Goal: Information Seeking & Learning: Learn about a topic

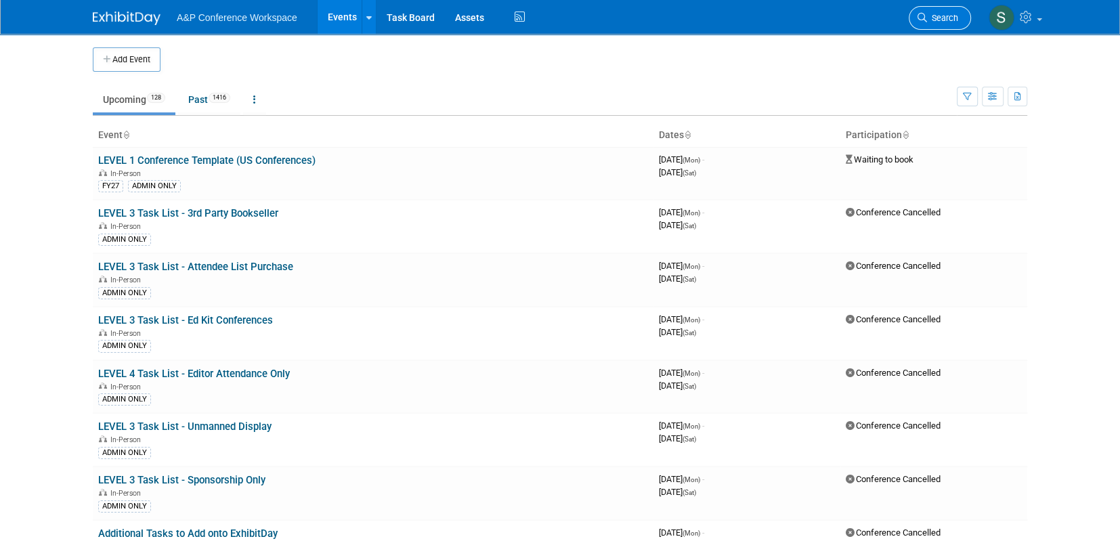
click at [940, 18] on span "Search" at bounding box center [942, 18] width 31 height 10
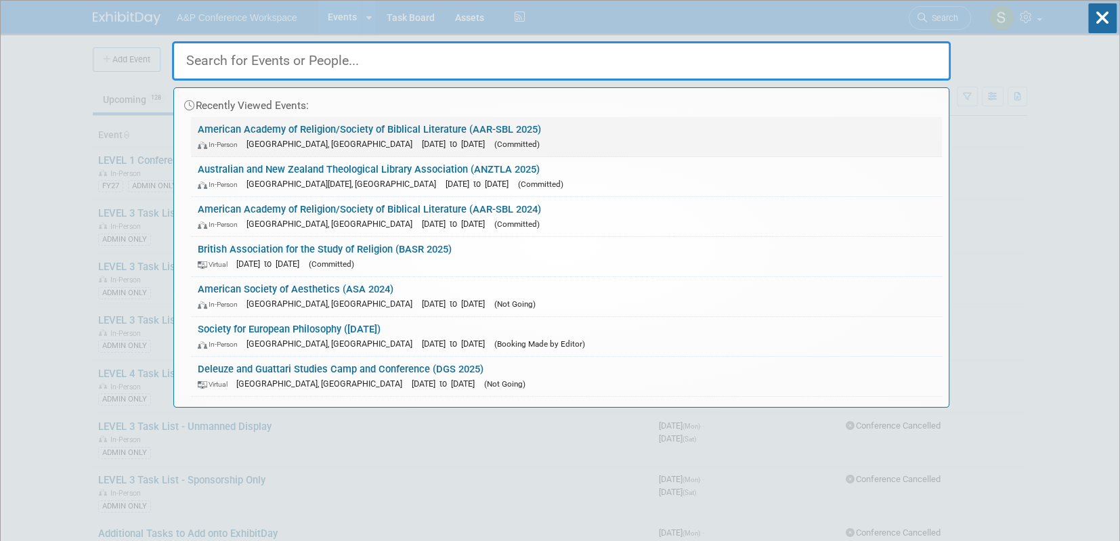
click at [361, 126] on link "American Academy of Religion/Society of Biblical Literature (AAR-SBL 2025) In-P…" at bounding box center [566, 136] width 751 height 39
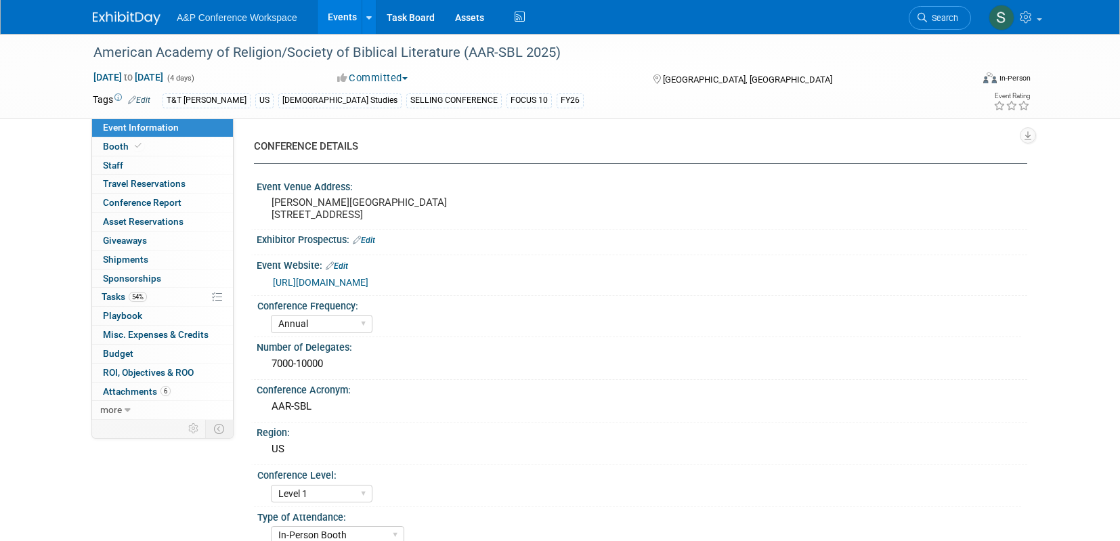
select select "Annual"
select select "Level 1"
select select "In-Person Booth"
select select "[DEMOGRAPHIC_DATA] Studies"
select select "T&T Clark"
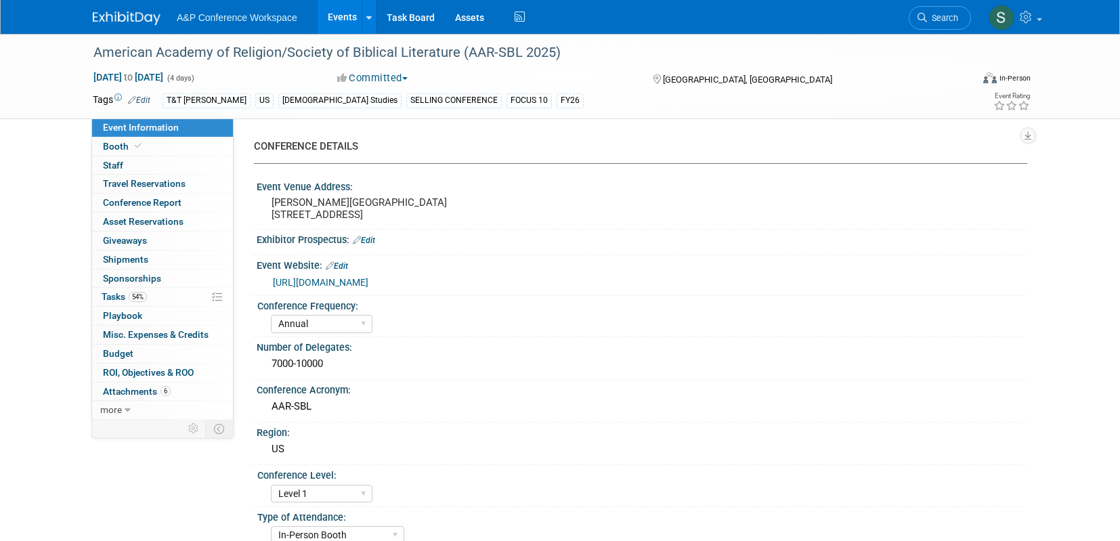
select select "Amanda Oney"
select select "Maria Rohde"
select select "Sophia Hettler"
select select "Networking/Commissioning"
click at [169, 148] on link "Booth" at bounding box center [162, 146] width 141 height 18
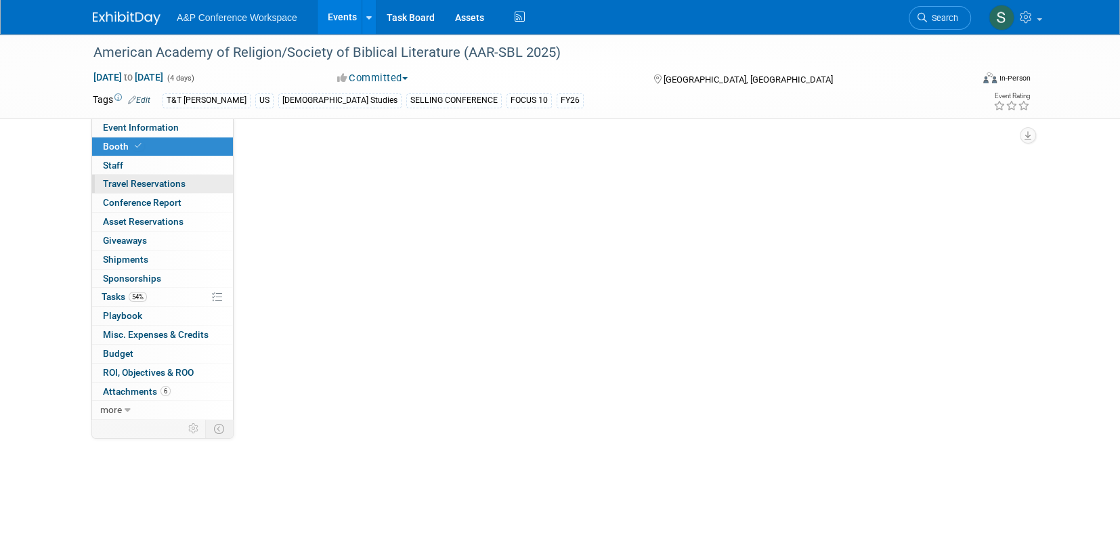
select select "CUAP"
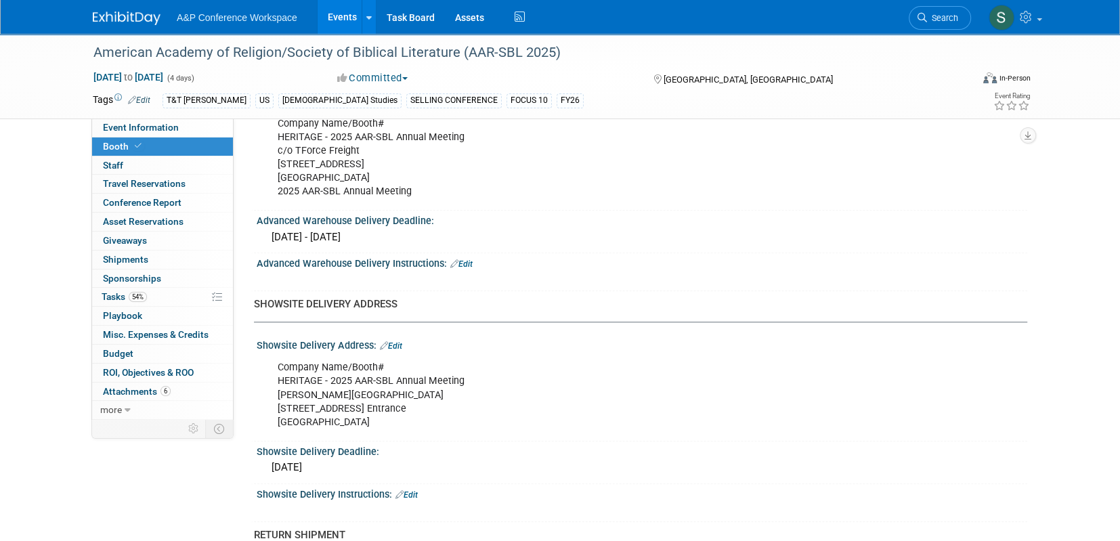
scroll to position [954, 0]
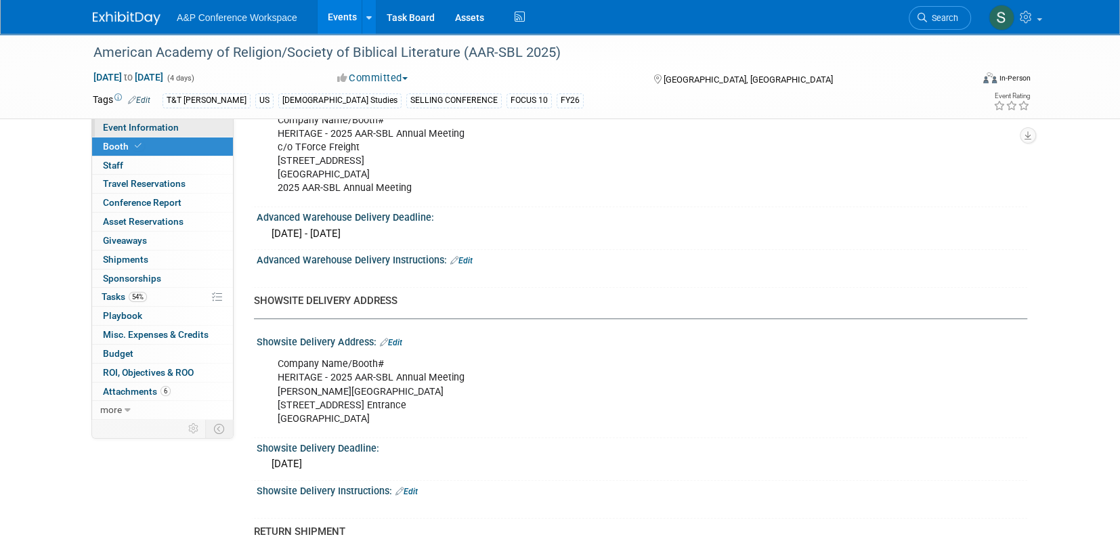
click at [171, 129] on span "Event Information" at bounding box center [141, 127] width 76 height 11
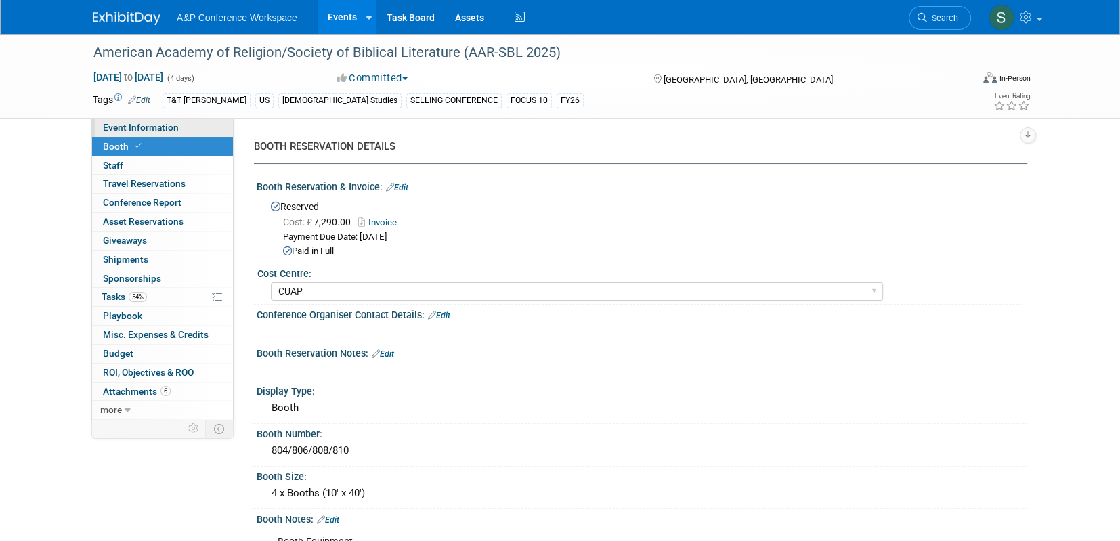
select select "Annual"
select select "Level 1"
select select "In-Person Booth"
select select "[DEMOGRAPHIC_DATA] Studies"
select select "T&T Clark"
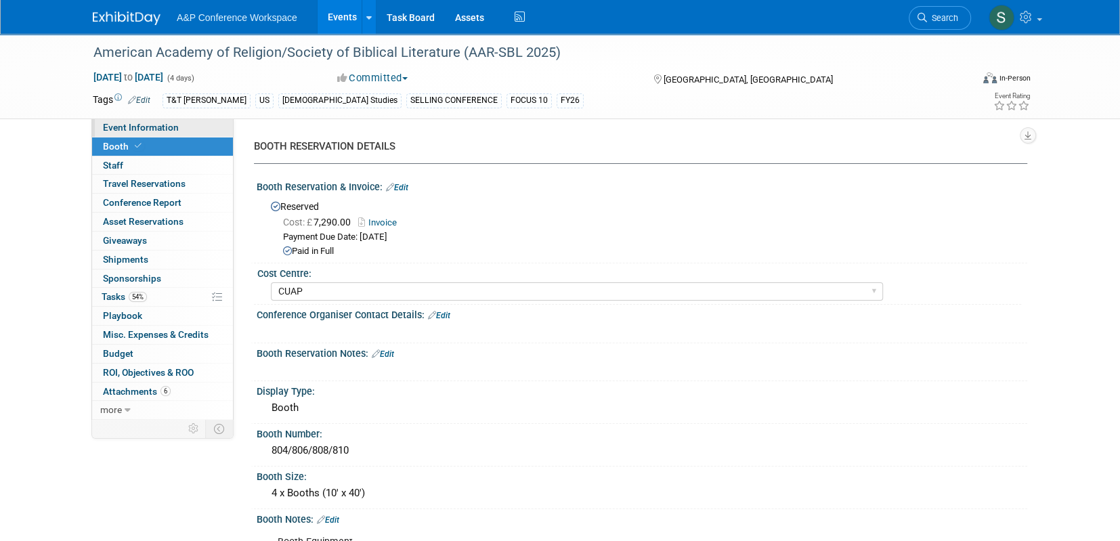
select select "Amanda Oney"
select select "Maria Rohde"
select select "Sophia Hettler"
select select "Networking/Commissioning"
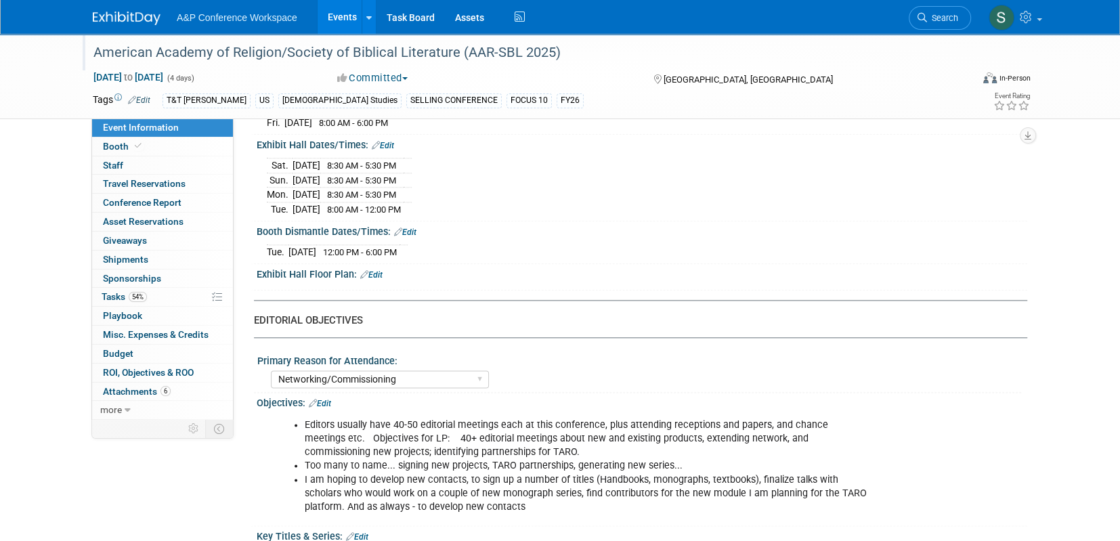
scroll to position [1232, 0]
